Goal: Task Accomplishment & Management: Manage account settings

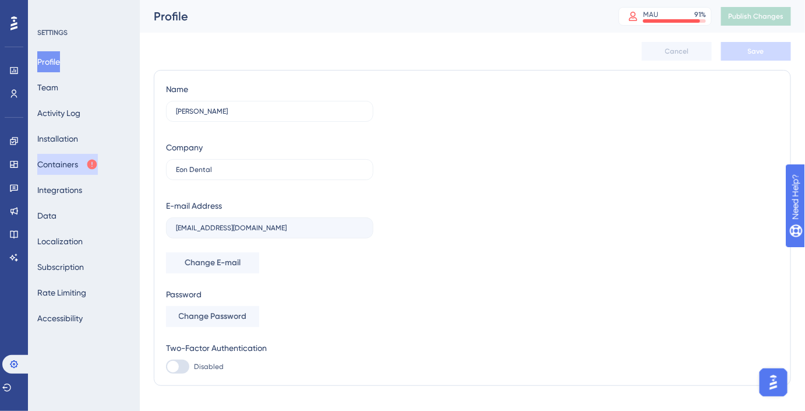
click at [63, 159] on button "Containers" at bounding box center [67, 164] width 61 height 21
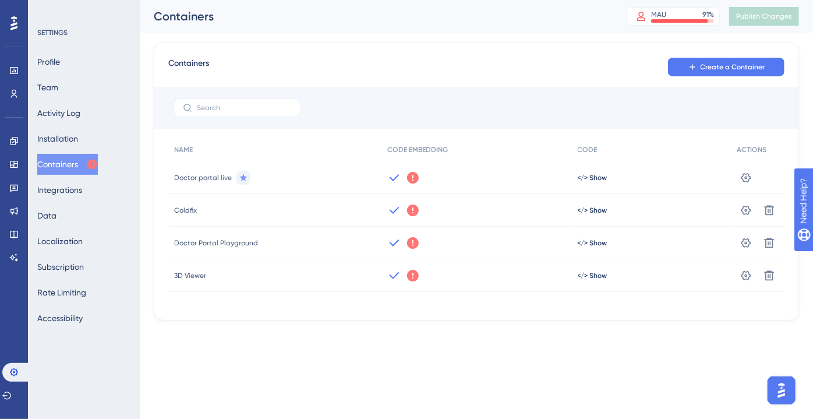
click at [410, 178] on icon at bounding box center [413, 178] width 12 height 12
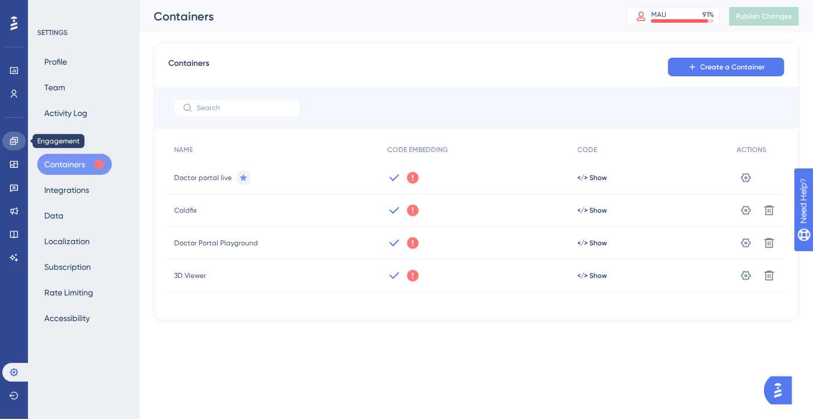
click at [21, 142] on link at bounding box center [13, 141] width 23 height 19
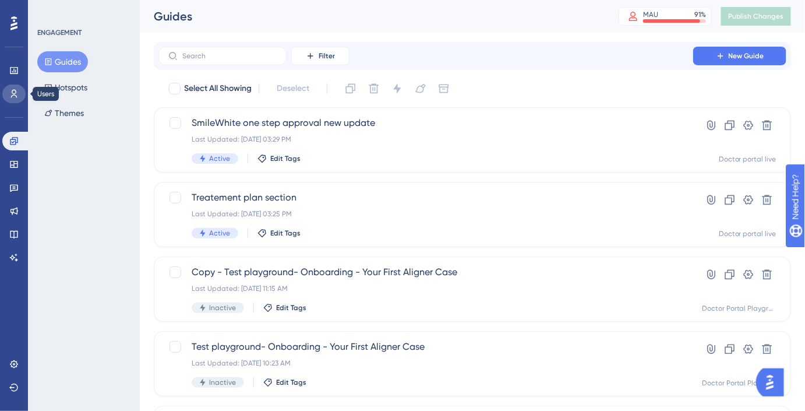
click at [16, 97] on icon at bounding box center [13, 93] width 9 height 9
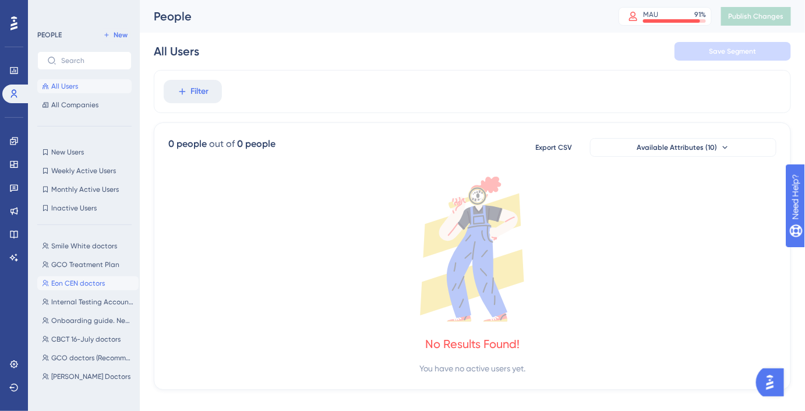
click at [85, 280] on span "Eon CEN doctors" at bounding box center [78, 282] width 54 height 9
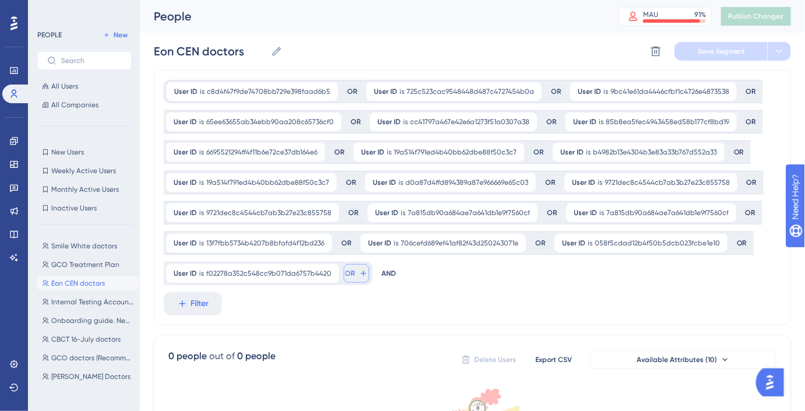
click at [359, 274] on icon at bounding box center [363, 273] width 9 height 9
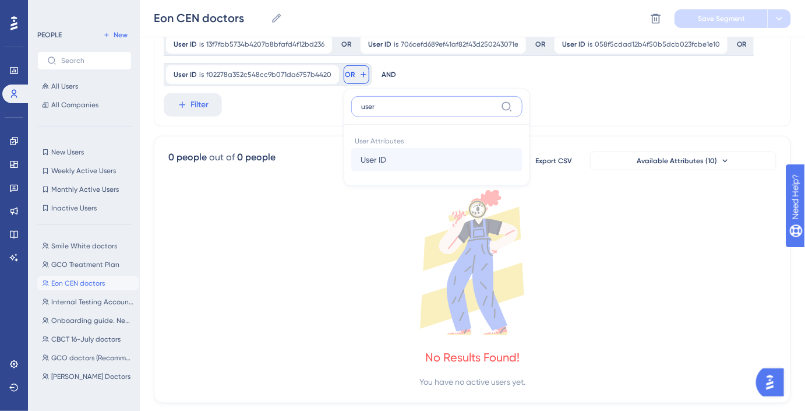
type input "user"
click at [410, 149] on button "User ID User ID" at bounding box center [436, 159] width 171 height 23
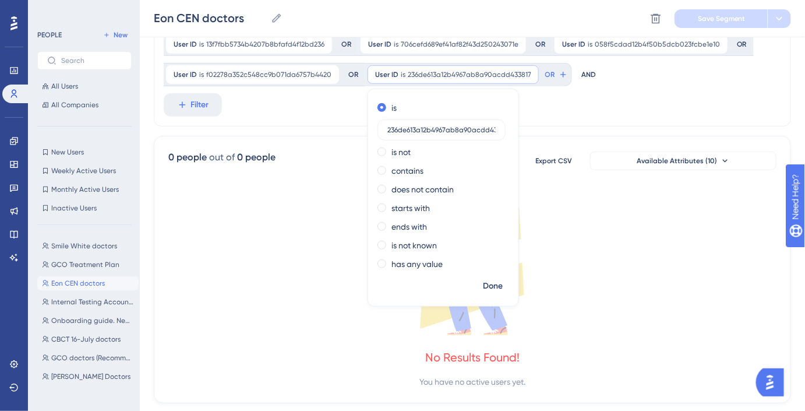
scroll to position [0, 13]
type input "236de613a12b4967ab8a90acdd433817"
click at [488, 282] on span "Done" at bounding box center [493, 286] width 20 height 14
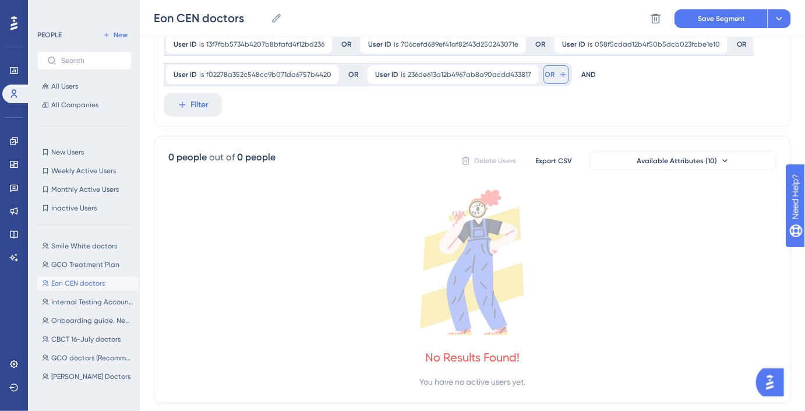
click at [545, 72] on span "OR" at bounding box center [550, 74] width 10 height 9
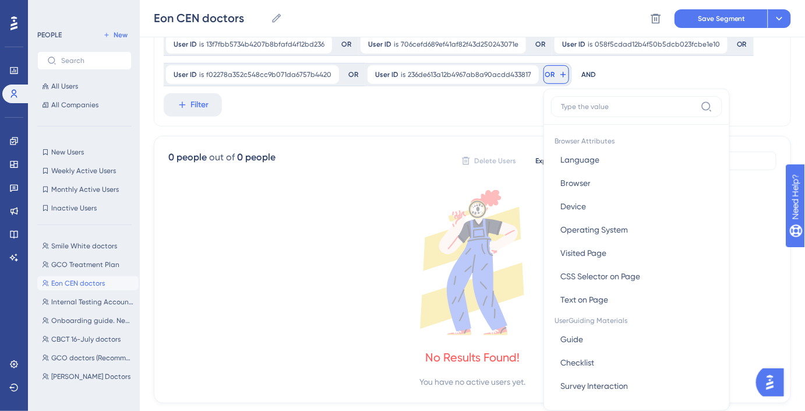
scroll to position [242, 0]
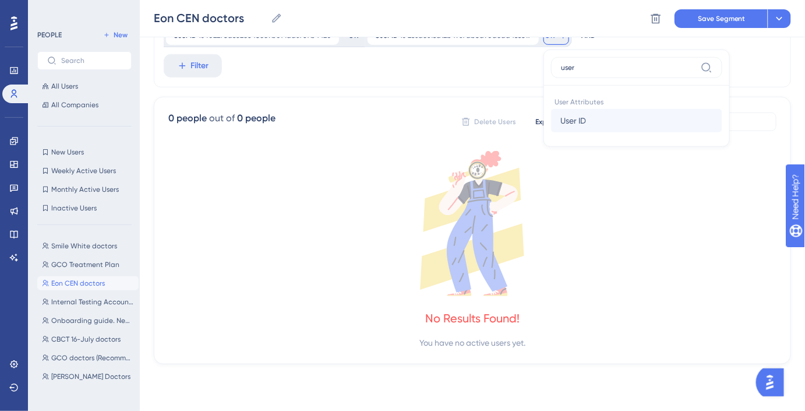
type input "user"
click at [581, 114] on button "User ID User ID" at bounding box center [636, 120] width 171 height 23
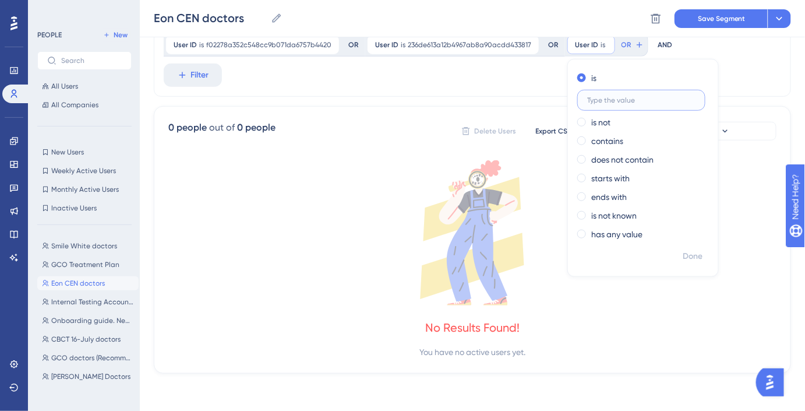
scroll to position [232, 0]
paste input "fe9cf3d0630b40d2a07119583c9bfa8e"
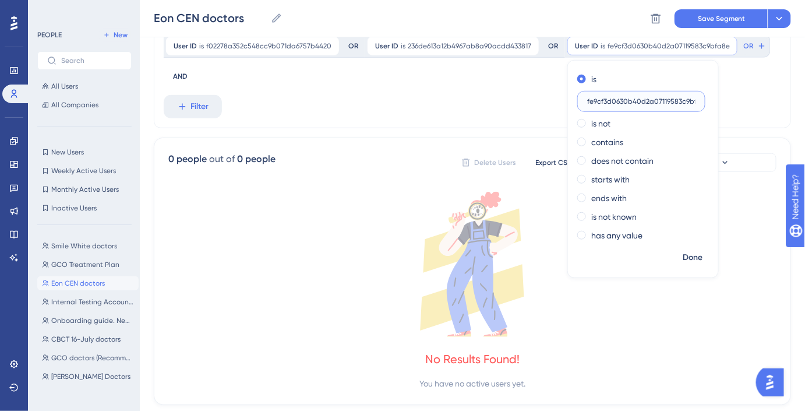
scroll to position [0, 10]
type input "fe9cf3d0630b40d2a07119583c9bfa8e"
click at [685, 251] on span "Done" at bounding box center [693, 258] width 20 height 14
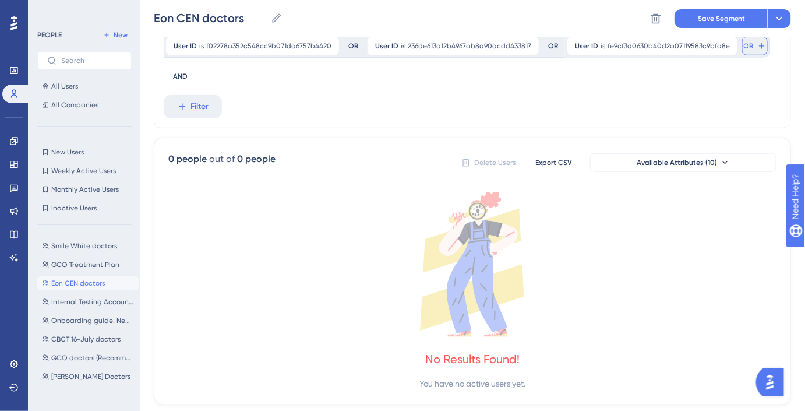
click at [759, 45] on icon at bounding box center [761, 45] width 5 height 5
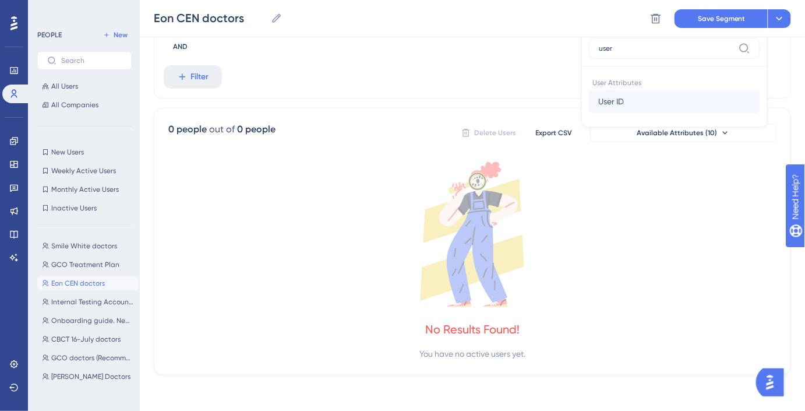
type input "user"
click at [679, 100] on button "User ID User ID" at bounding box center [674, 101] width 171 height 23
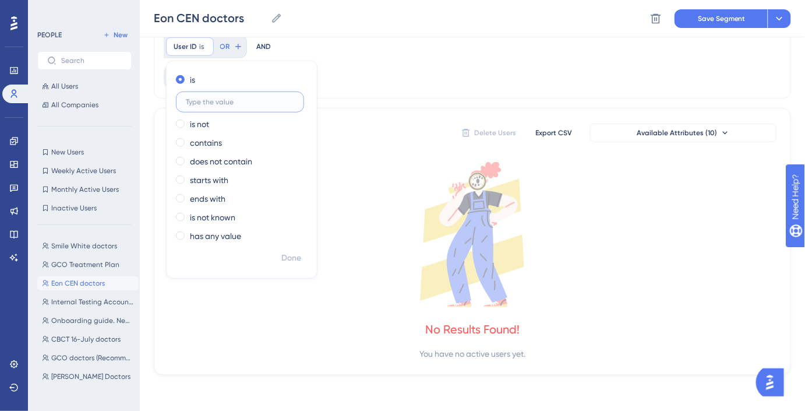
paste input "6bb05fd800ed42e7aca5e828e5113b26"
type input "6bb05fd800ed42e7aca5e828e5113b26"
click at [290, 262] on span "Done" at bounding box center [291, 258] width 20 height 14
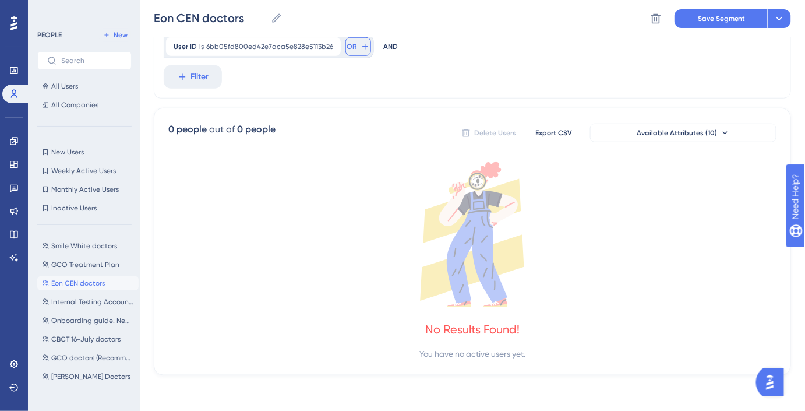
click at [354, 49] on button "OR" at bounding box center [358, 46] width 26 height 19
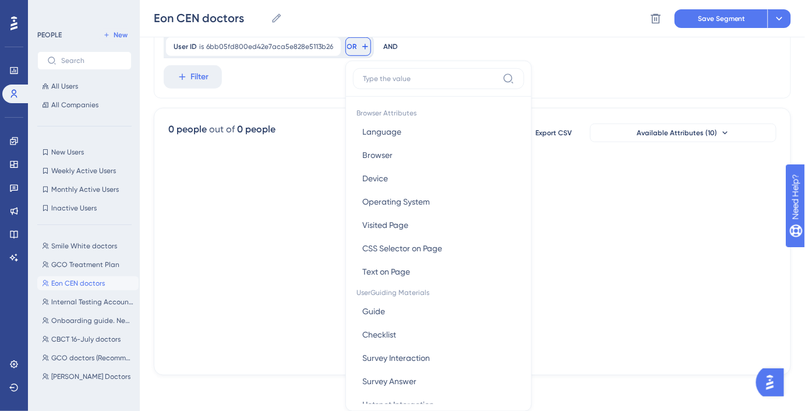
scroll to position [291, 0]
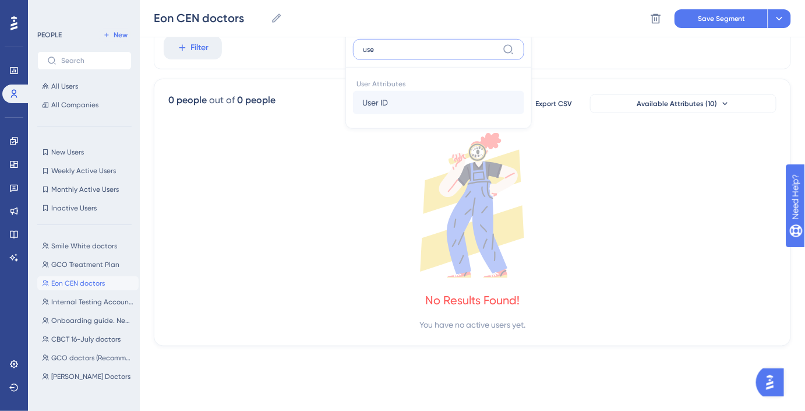
type input "use"
click at [401, 109] on button "User ID User ID" at bounding box center [438, 102] width 171 height 23
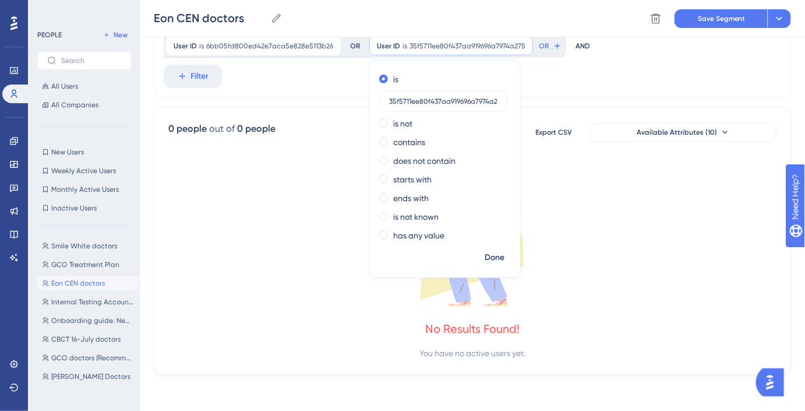
scroll to position [0, 5]
type input "35f5711ee80f437aa919696a7974a275"
click at [492, 259] on span "Done" at bounding box center [495, 258] width 20 height 14
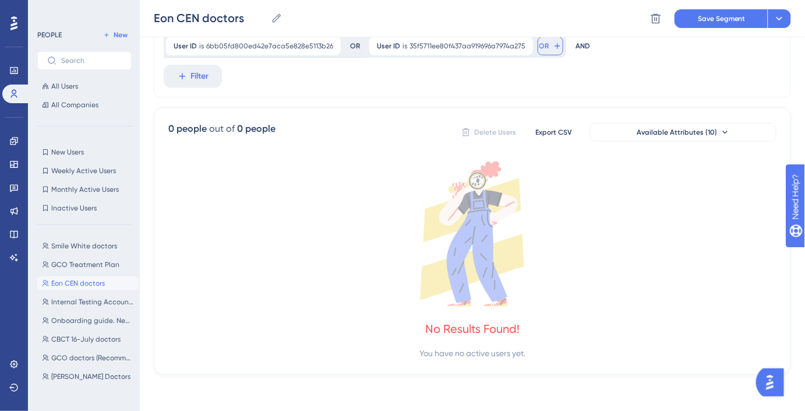
click at [553, 41] on icon at bounding box center [557, 45] width 9 height 9
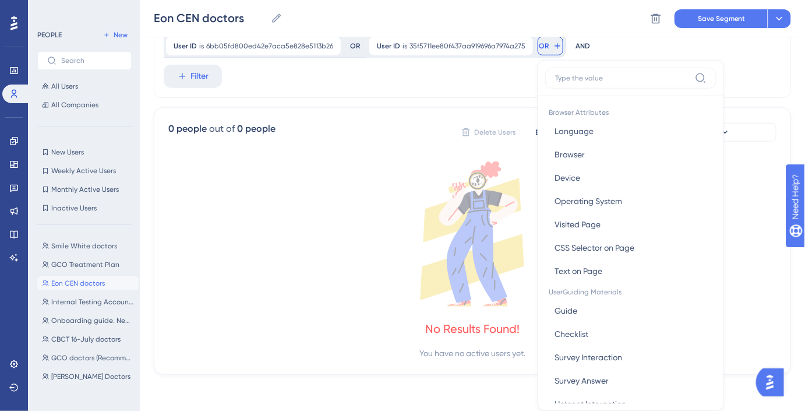
scroll to position [292, 0]
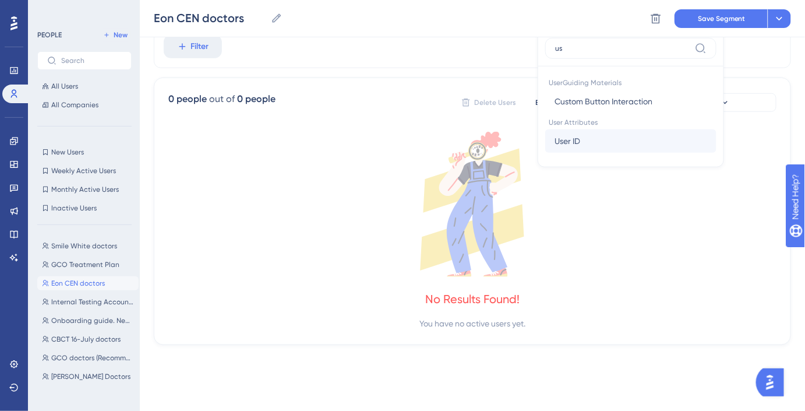
type input "us"
click at [572, 137] on span "User ID" at bounding box center [568, 141] width 26 height 14
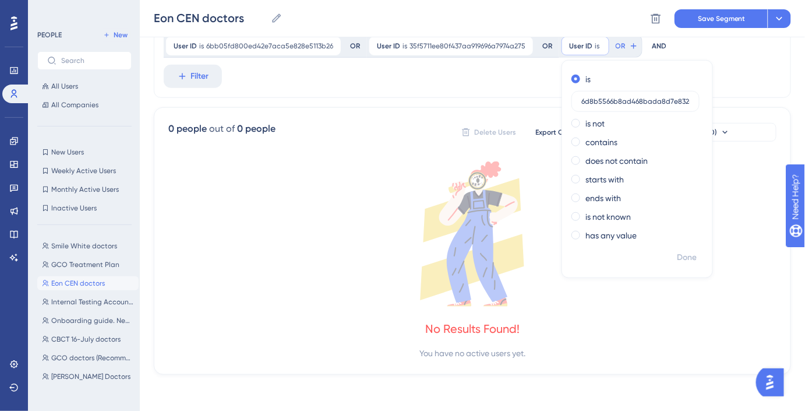
scroll to position [0, 20]
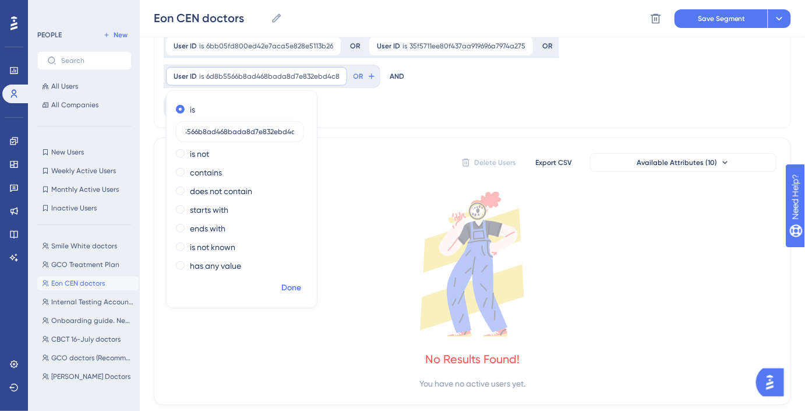
type input "6d8b5566b8ad468bada8d7e832ebd4c8"
click at [301, 281] on span "Done" at bounding box center [291, 288] width 20 height 14
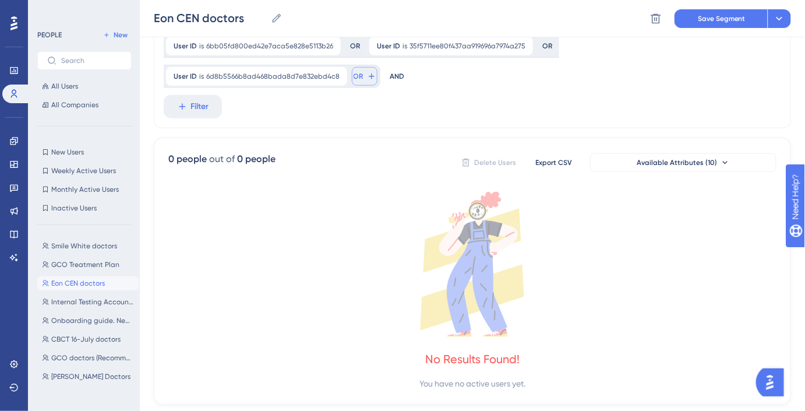
click at [376, 72] on icon at bounding box center [371, 76] width 9 height 9
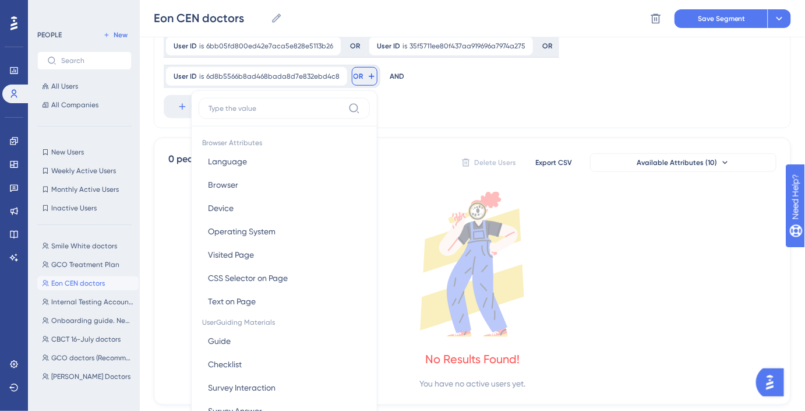
scroll to position [292, 0]
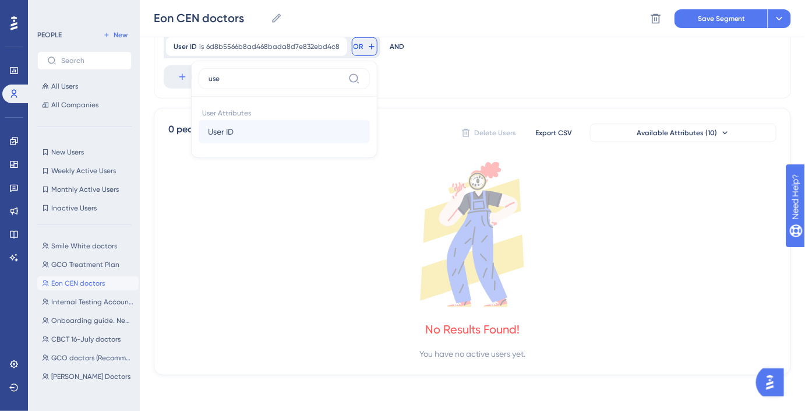
type input "use"
click at [370, 120] on button "User ID User ID" at bounding box center [284, 131] width 171 height 23
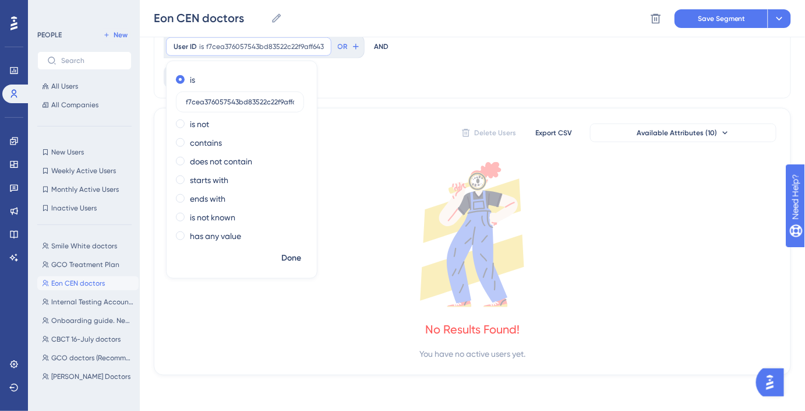
scroll to position [0, 6]
type input "f7cea376057543bd83522c22f9aff643"
click at [287, 241] on div "has any value" at bounding box center [239, 236] width 127 height 14
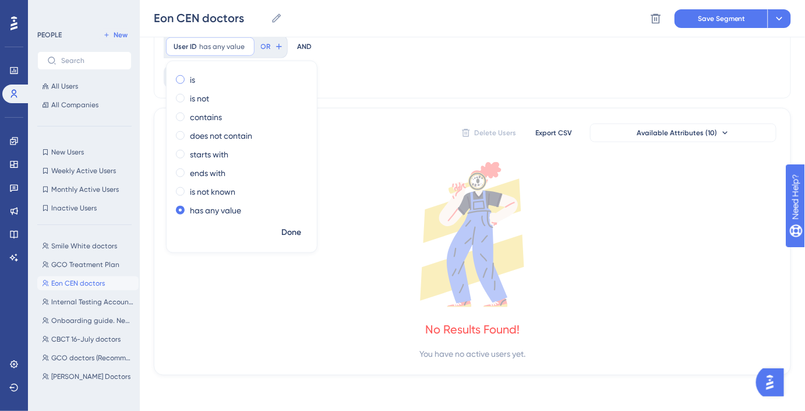
click at [248, 85] on div "is" at bounding box center [239, 80] width 127 height 14
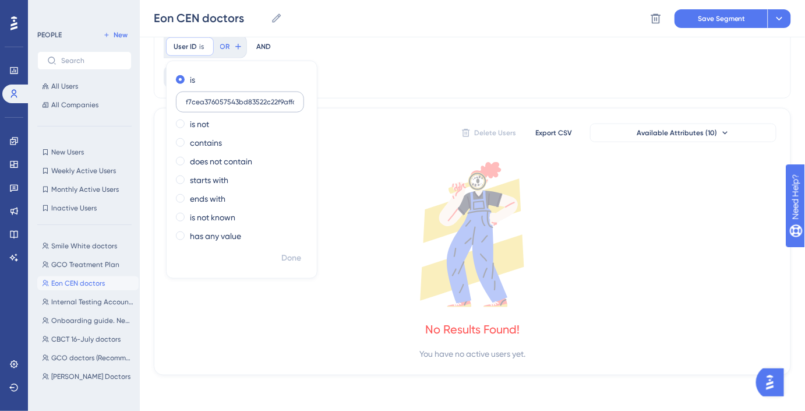
scroll to position [0, 6]
type input "f7cea376057543bd83522c22f9aff643"
click at [297, 256] on span "Done" at bounding box center [291, 258] width 20 height 14
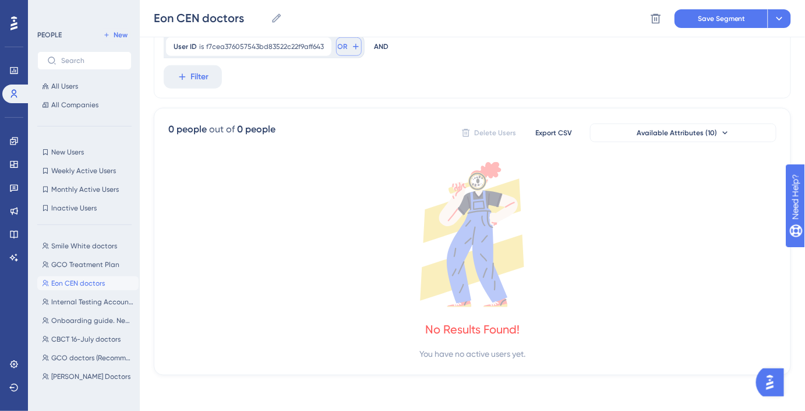
click at [346, 44] on button "OR" at bounding box center [349, 46] width 26 height 19
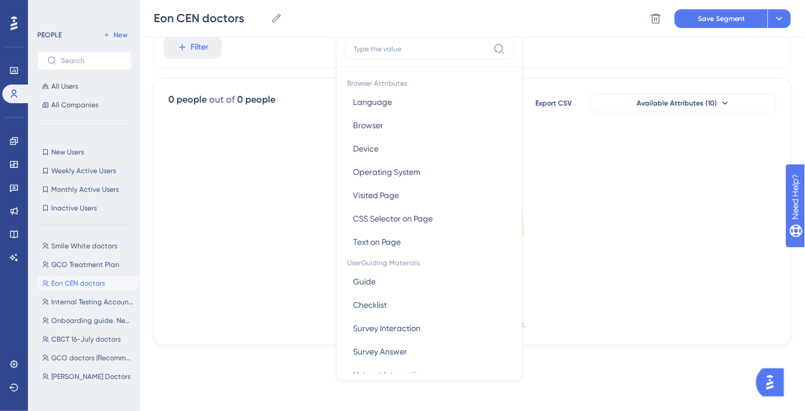
type input "1ff46b4215f4492db4a9cf374e5f82e6"
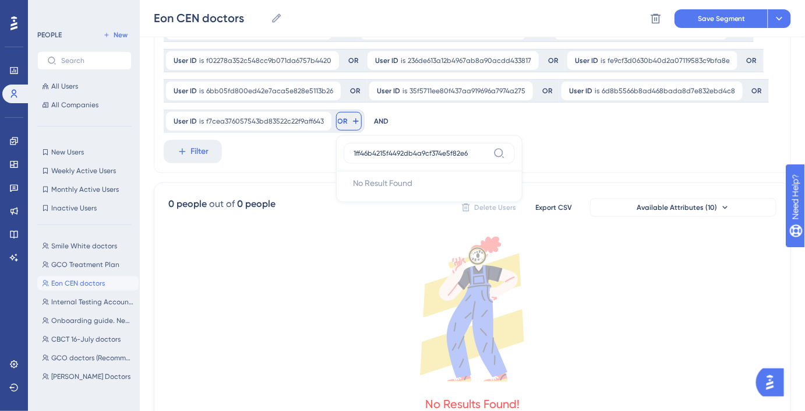
scroll to position [217, 0]
click at [385, 153] on input "1ff46b4215f4492db4a9cf374e5f82e6" at bounding box center [421, 153] width 135 height 9
type input "use"
click at [382, 216] on button "User ID User ID" at bounding box center [429, 206] width 171 height 23
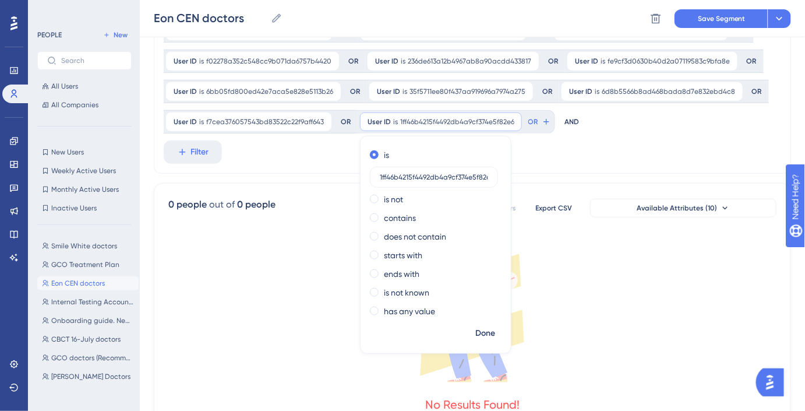
scroll to position [0, 5]
type input "1ff46b4215f4492db4a9cf374e5f82e6"
click at [486, 329] on span "Done" at bounding box center [485, 333] width 20 height 14
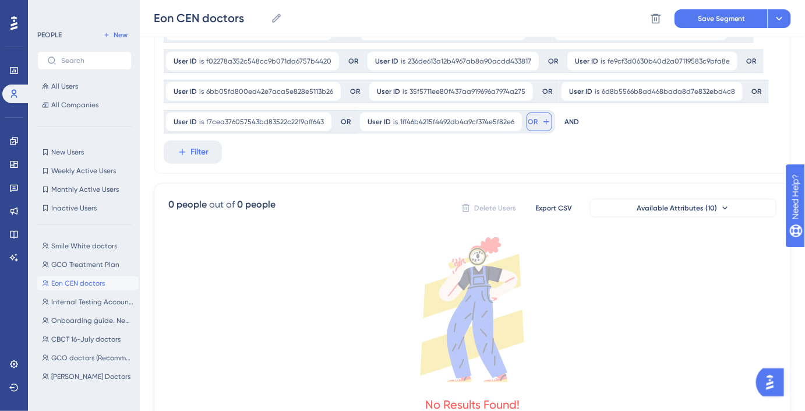
click at [542, 122] on icon at bounding box center [546, 121] width 9 height 9
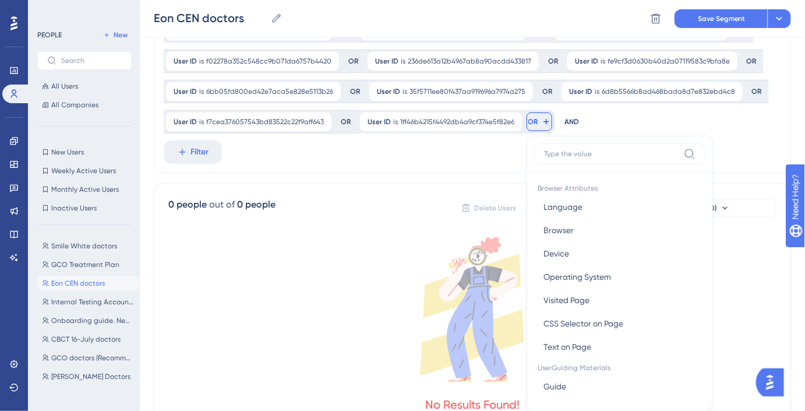
scroll to position [284, 0]
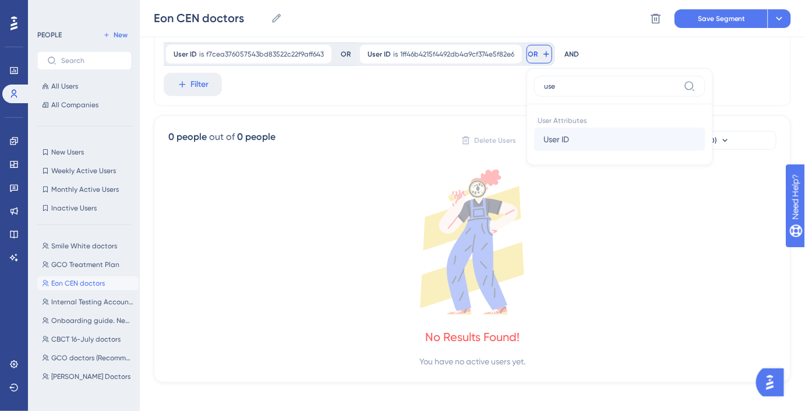
type input "use"
click at [557, 140] on span "User ID" at bounding box center [557, 139] width 26 height 14
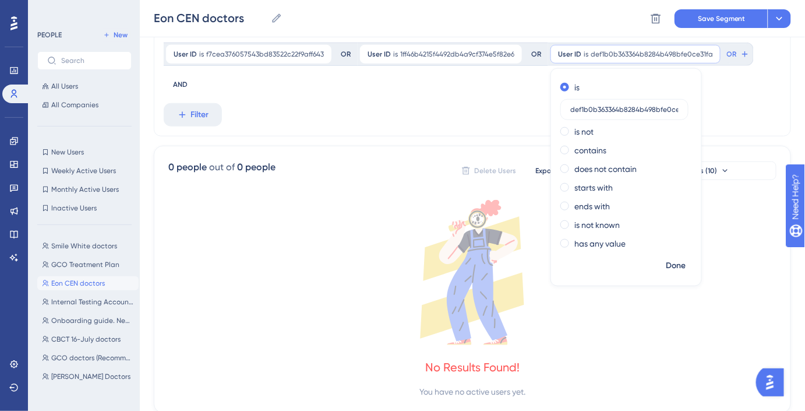
scroll to position [0, 11]
type input "def1b0b363364b8284b498bfe0ce31fa"
click at [673, 271] on span "Done" at bounding box center [676, 266] width 20 height 14
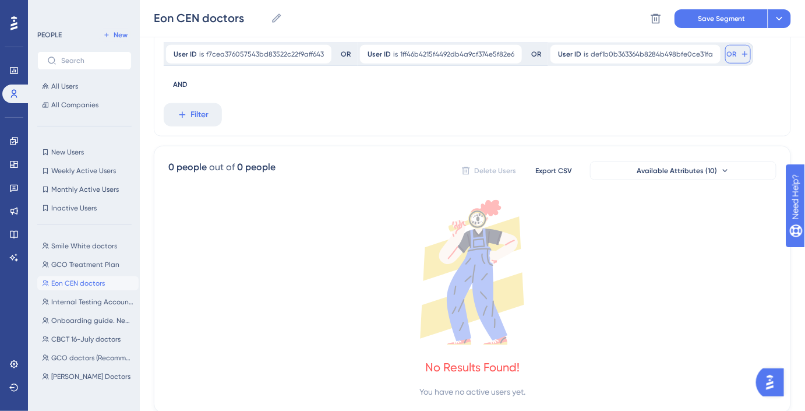
click at [725, 61] on button "OR" at bounding box center [738, 54] width 26 height 19
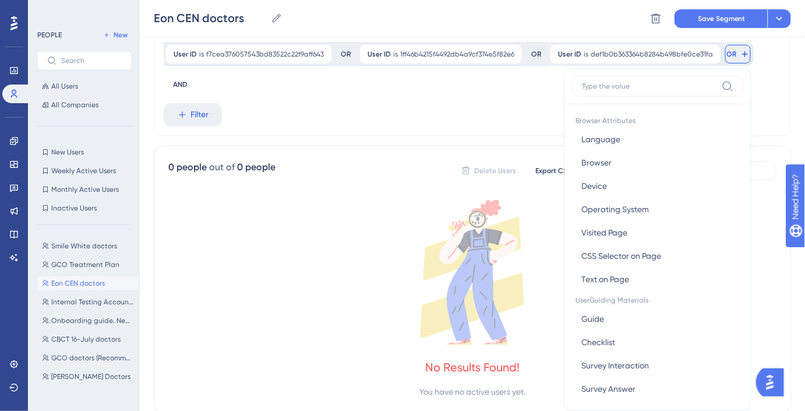
scroll to position [306, 0]
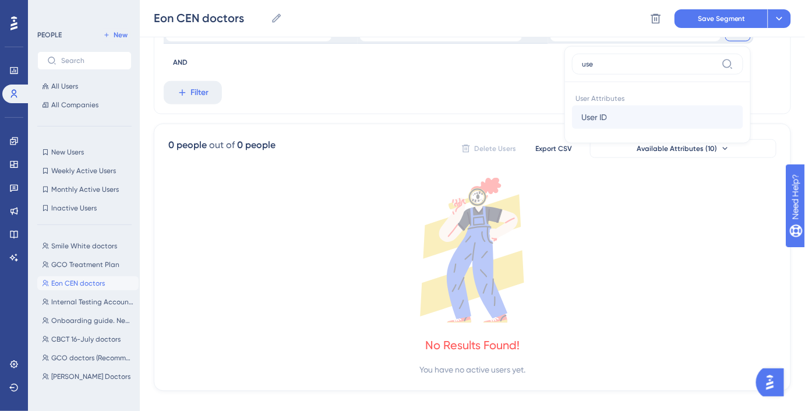
type input "use"
click at [641, 118] on button "User ID User ID" at bounding box center [657, 116] width 171 height 23
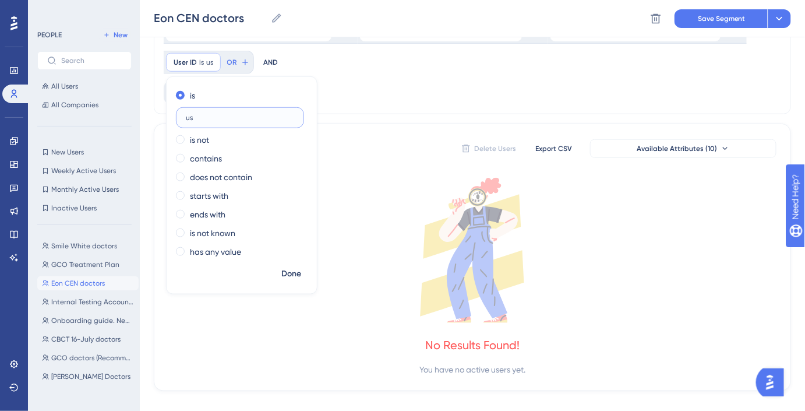
type input "use"
paste input "484dd5f2e07d4003a6b74136e9333e1e"
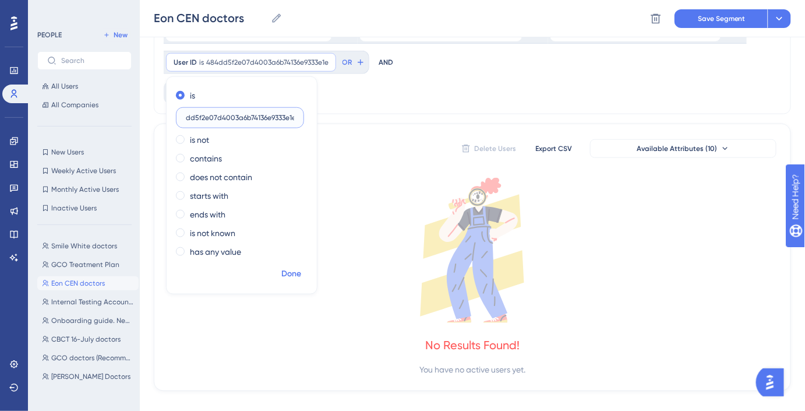
type input "484dd5f2e07d4003a6b74136e9333e1e"
click at [294, 275] on span "Done" at bounding box center [291, 274] width 20 height 14
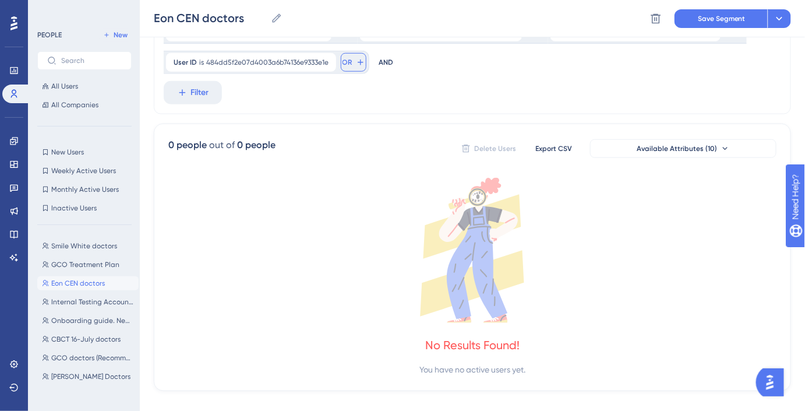
click at [344, 59] on span "OR" at bounding box center [348, 62] width 10 height 9
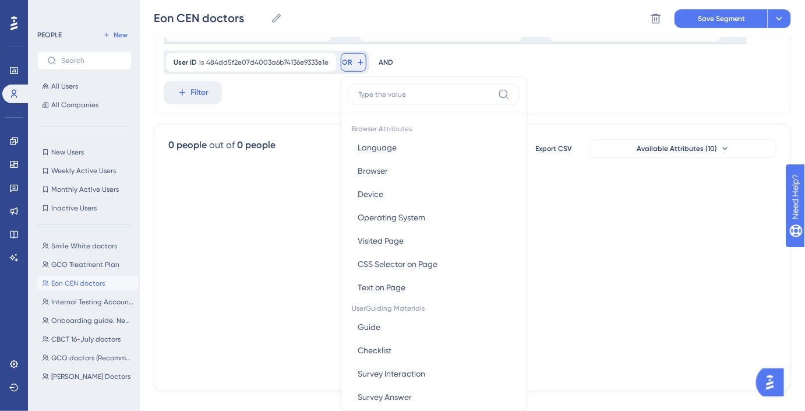
scroll to position [344, 0]
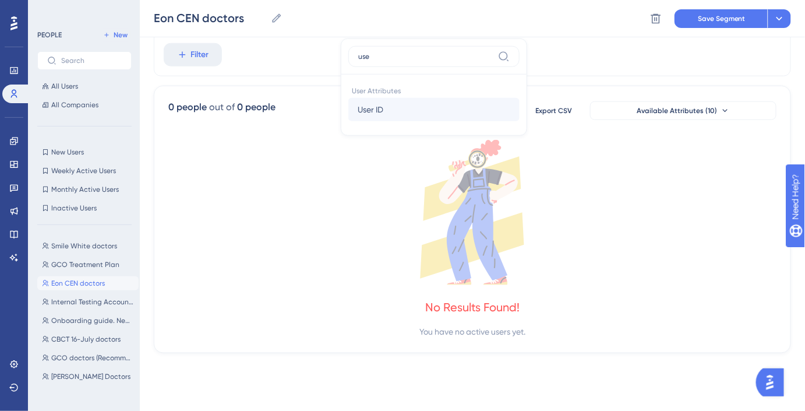
type input "use"
click at [371, 110] on span "User ID" at bounding box center [371, 110] width 26 height 14
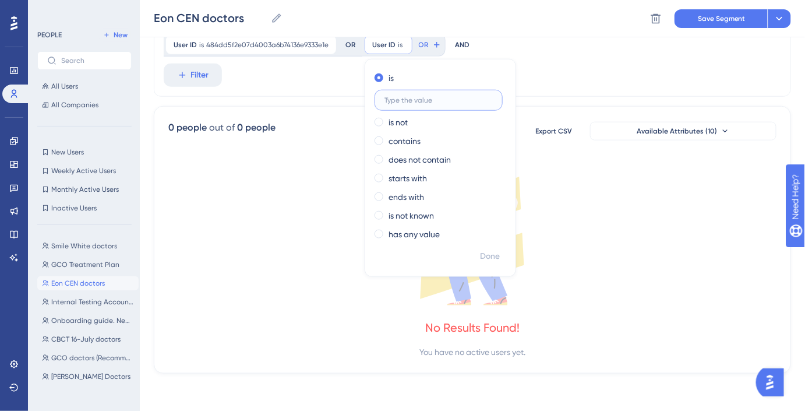
scroll to position [323, 0]
paste input "484dd5f2e07d4003a6b74136e9333e1e"
paste input "78b33eb8294b4ddf87a57a636e144876"
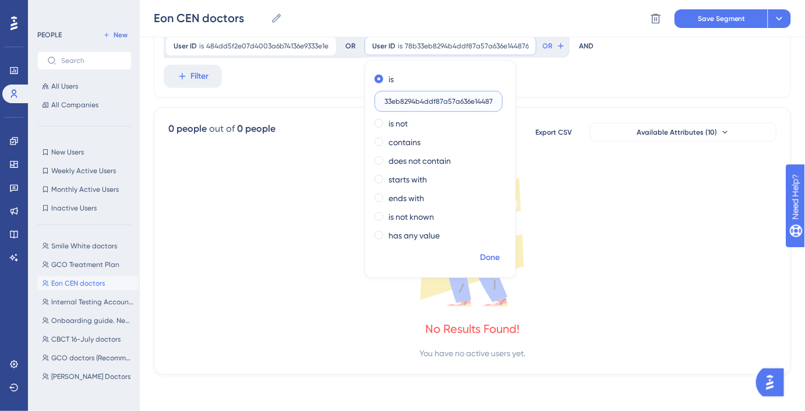
type input "78b33eb8294b4ddf87a57a636e144876"
click at [480, 255] on span "Done" at bounding box center [490, 258] width 20 height 14
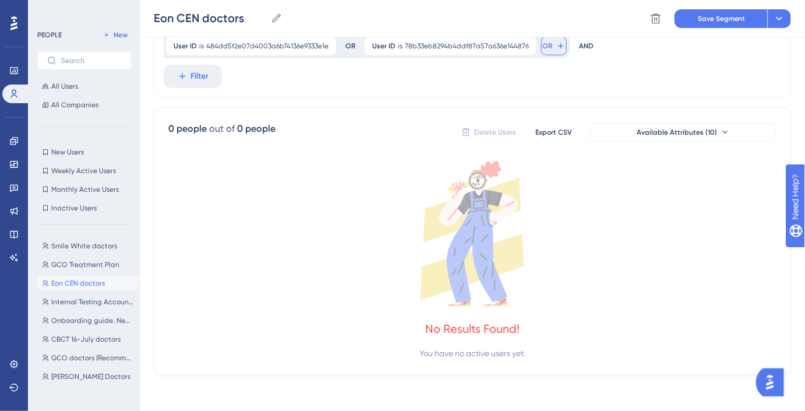
click at [544, 38] on button "OR" at bounding box center [554, 46] width 26 height 19
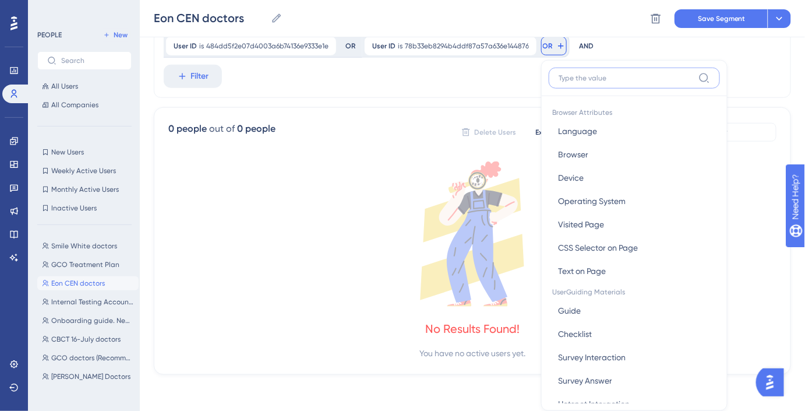
scroll to position [352, 0]
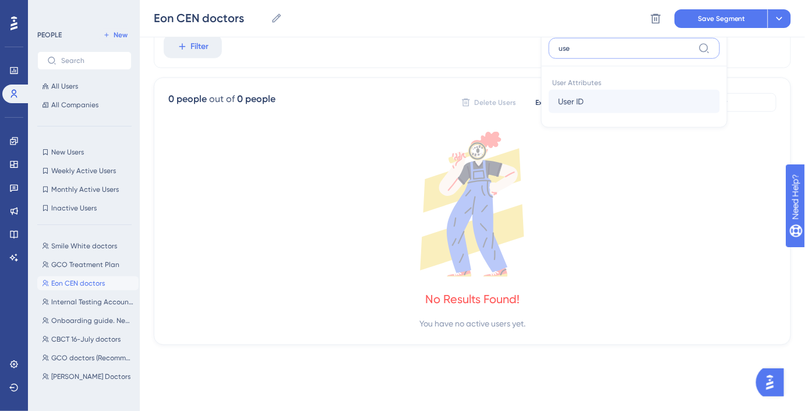
type input "use"
click at [595, 96] on button "User ID User ID" at bounding box center [634, 101] width 171 height 23
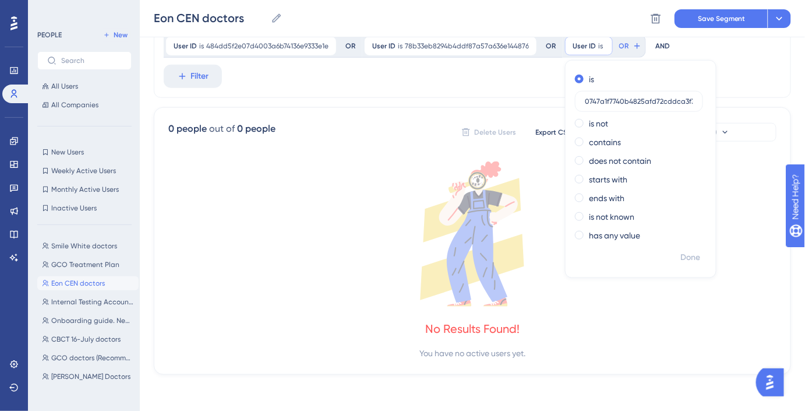
scroll to position [0, 7]
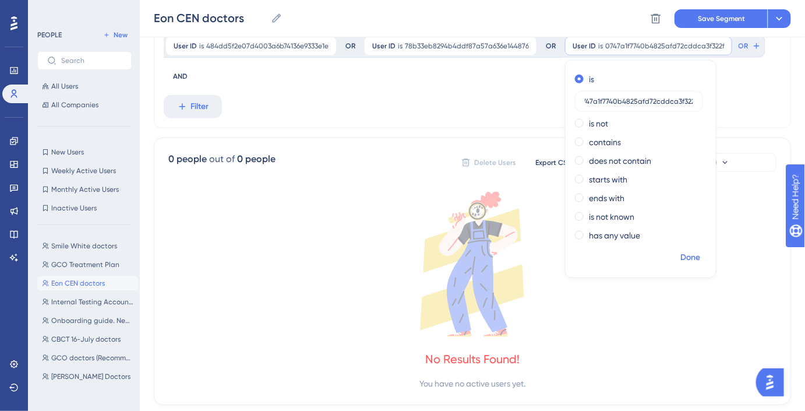
type input "0747a1f7740b4825afd72cddca3f322f"
click at [696, 255] on button "Done" at bounding box center [690, 257] width 33 height 21
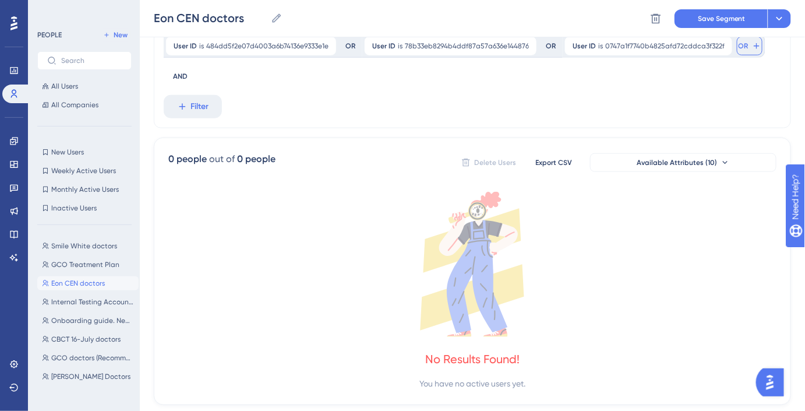
click at [739, 45] on span "OR" at bounding box center [744, 45] width 10 height 9
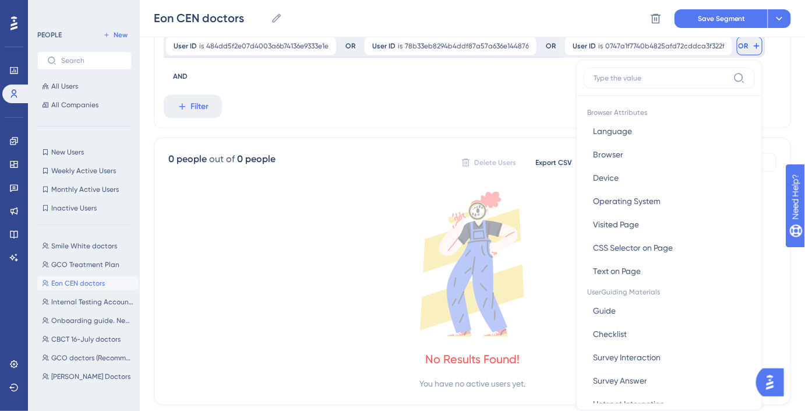
scroll to position [340, 0]
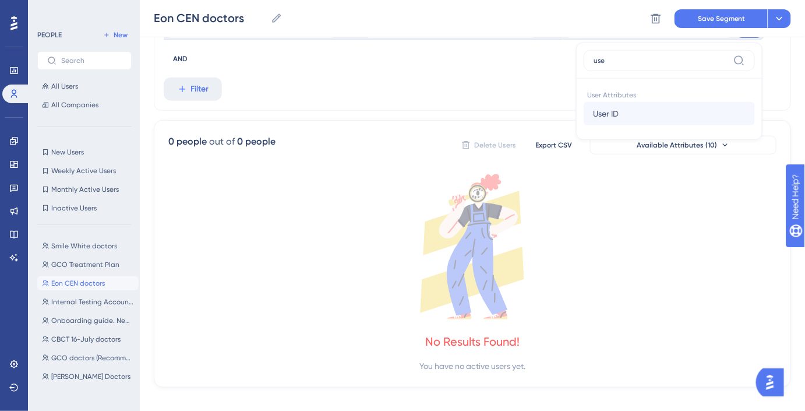
type input "use"
click at [666, 110] on button "User ID User ID" at bounding box center [669, 113] width 171 height 23
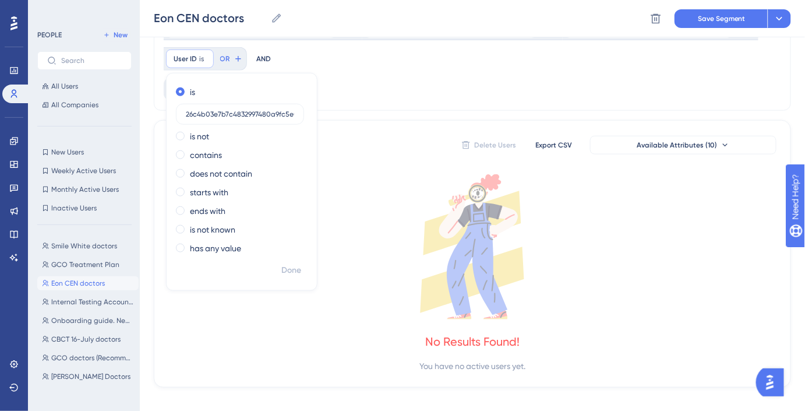
scroll to position [0, 12]
type input "26c4b03e7b7c4832997480a9fc5e04bf"
click at [297, 278] on button "Done" at bounding box center [291, 270] width 33 height 21
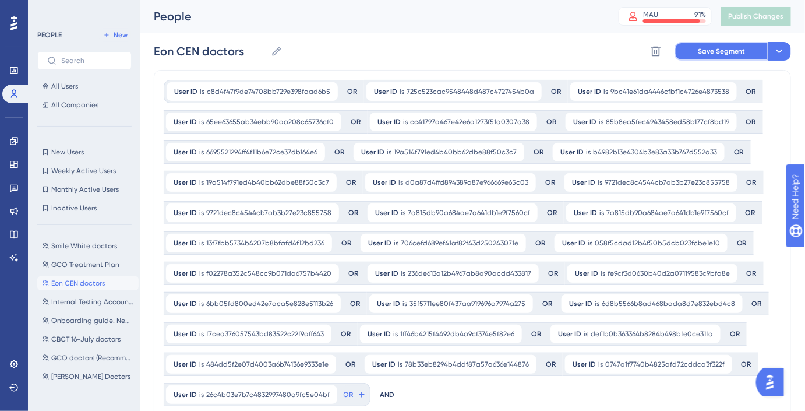
click at [735, 48] on span "Save Segment" at bounding box center [722, 51] width 48 height 9
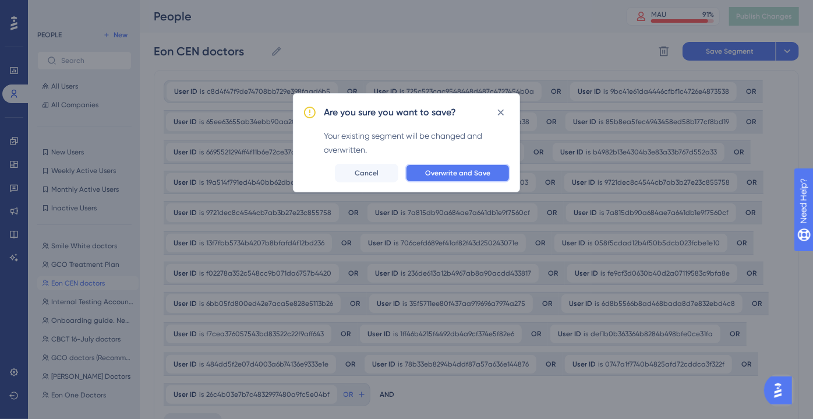
click at [474, 178] on button "Overwrite and Save" at bounding box center [457, 173] width 105 height 19
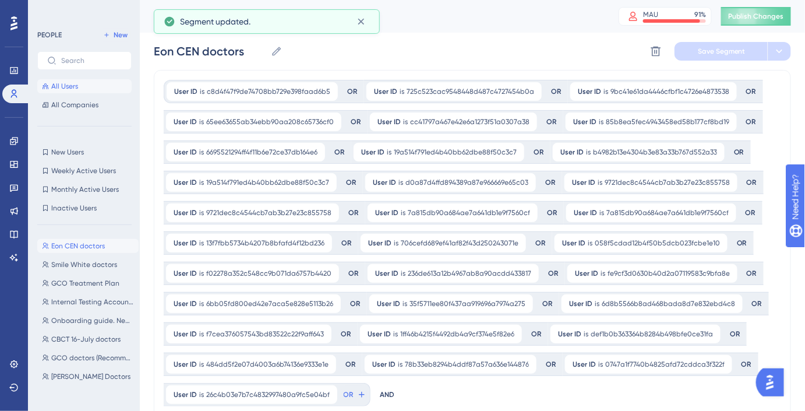
click at [70, 82] on span "All Users" at bounding box center [64, 86] width 27 height 9
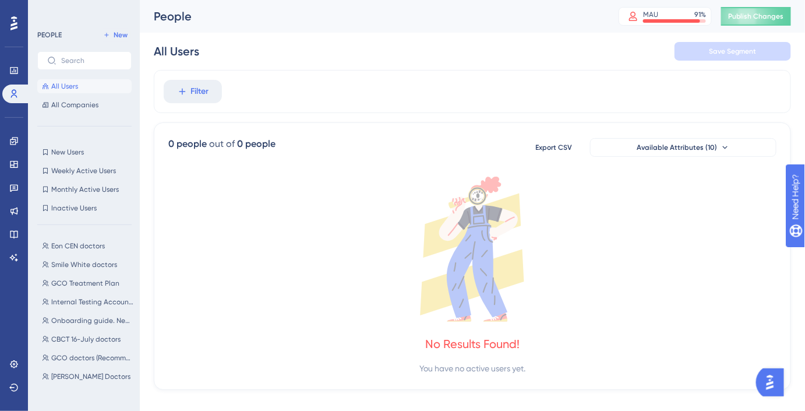
click at [26, 139] on div "Performance Users Engagement Widgets Feedback Product Updates Knowledge Base AI…" at bounding box center [14, 205] width 28 height 411
click at [6, 143] on link at bounding box center [13, 141] width 23 height 19
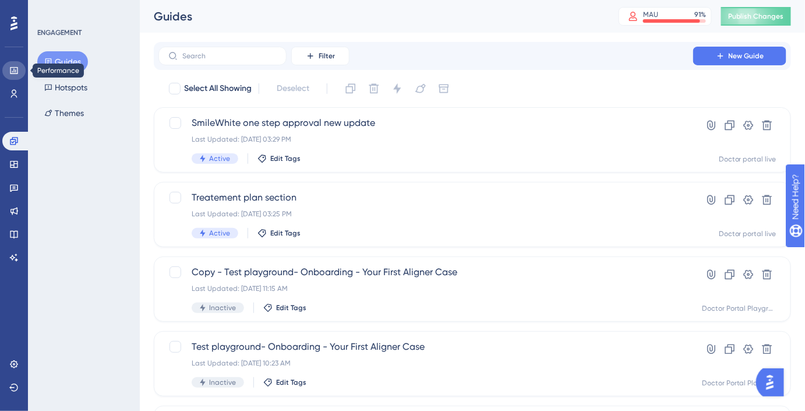
click at [12, 63] on link at bounding box center [13, 70] width 23 height 19
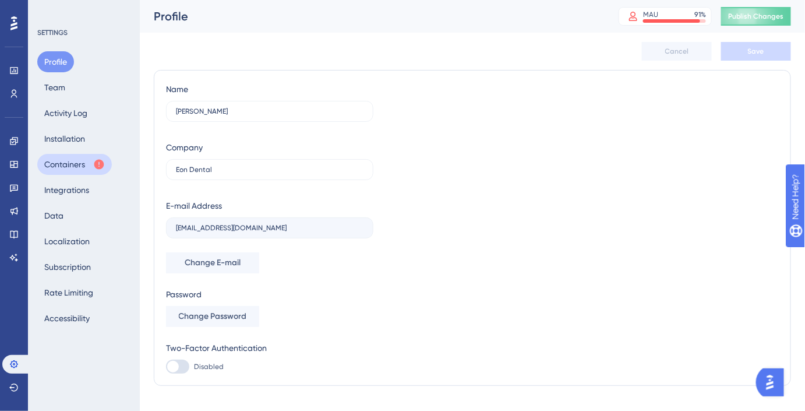
click at [66, 171] on button "Containers" at bounding box center [74, 164] width 75 height 21
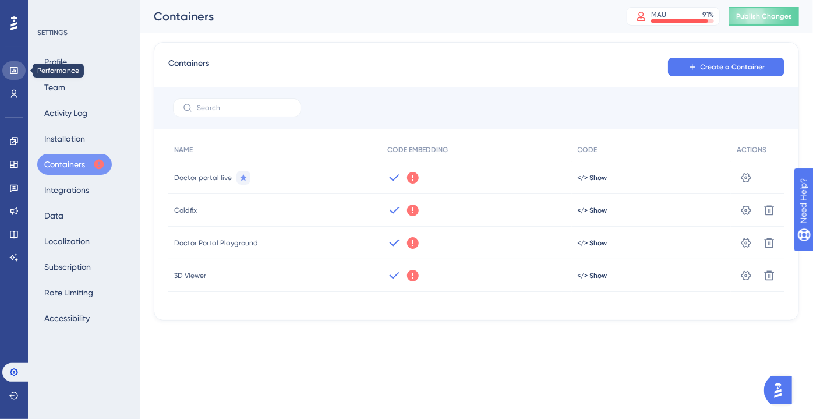
click at [11, 74] on icon at bounding box center [13, 70] width 9 height 9
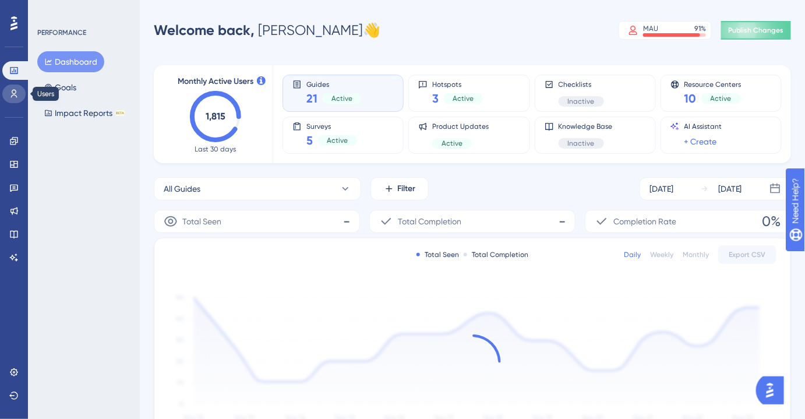
click at [14, 94] on icon at bounding box center [13, 93] width 9 height 9
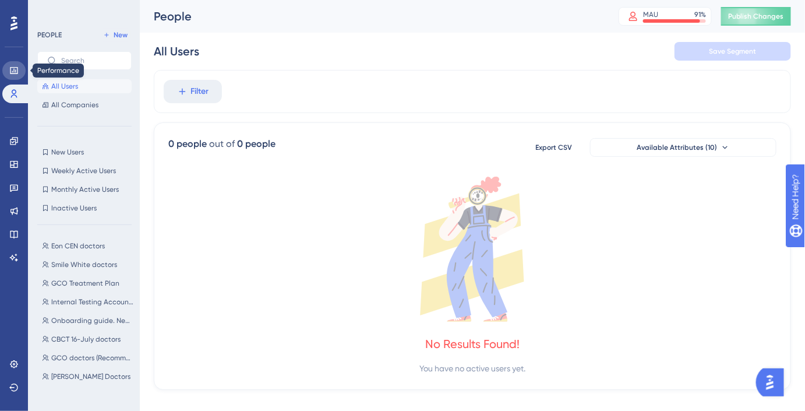
click at [10, 70] on icon at bounding box center [14, 70] width 8 height 7
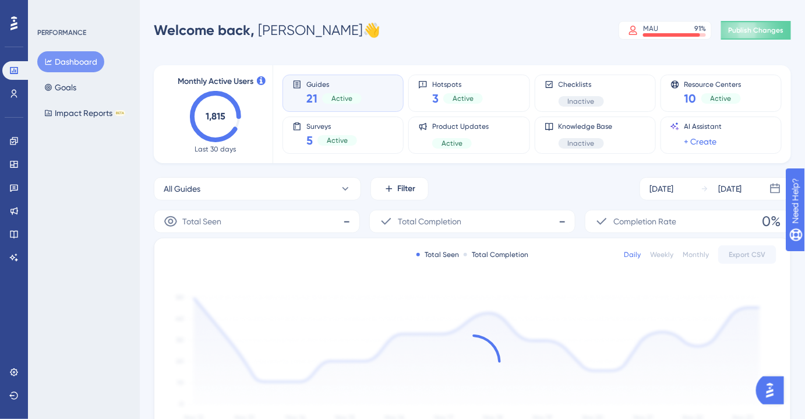
click at [774, 390] on img "Open AI Assistant Launcher" at bounding box center [769, 389] width 21 height 21
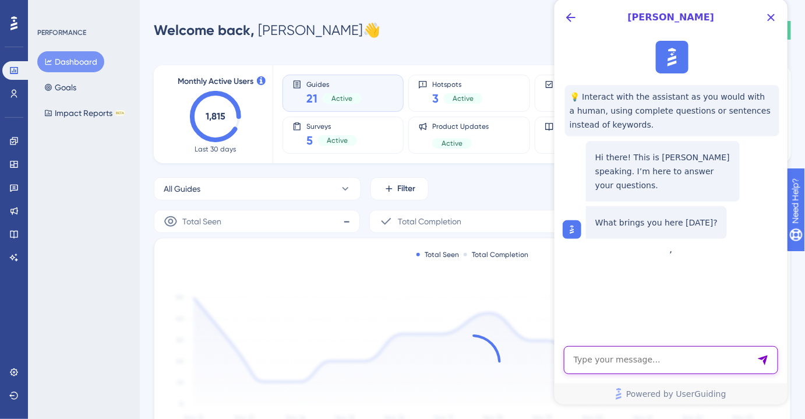
click at [667, 359] on textarea "AI Assistant Text Input" at bounding box center [670, 360] width 214 height 28
type textarea "hello"
